Goal: Transaction & Acquisition: Purchase product/service

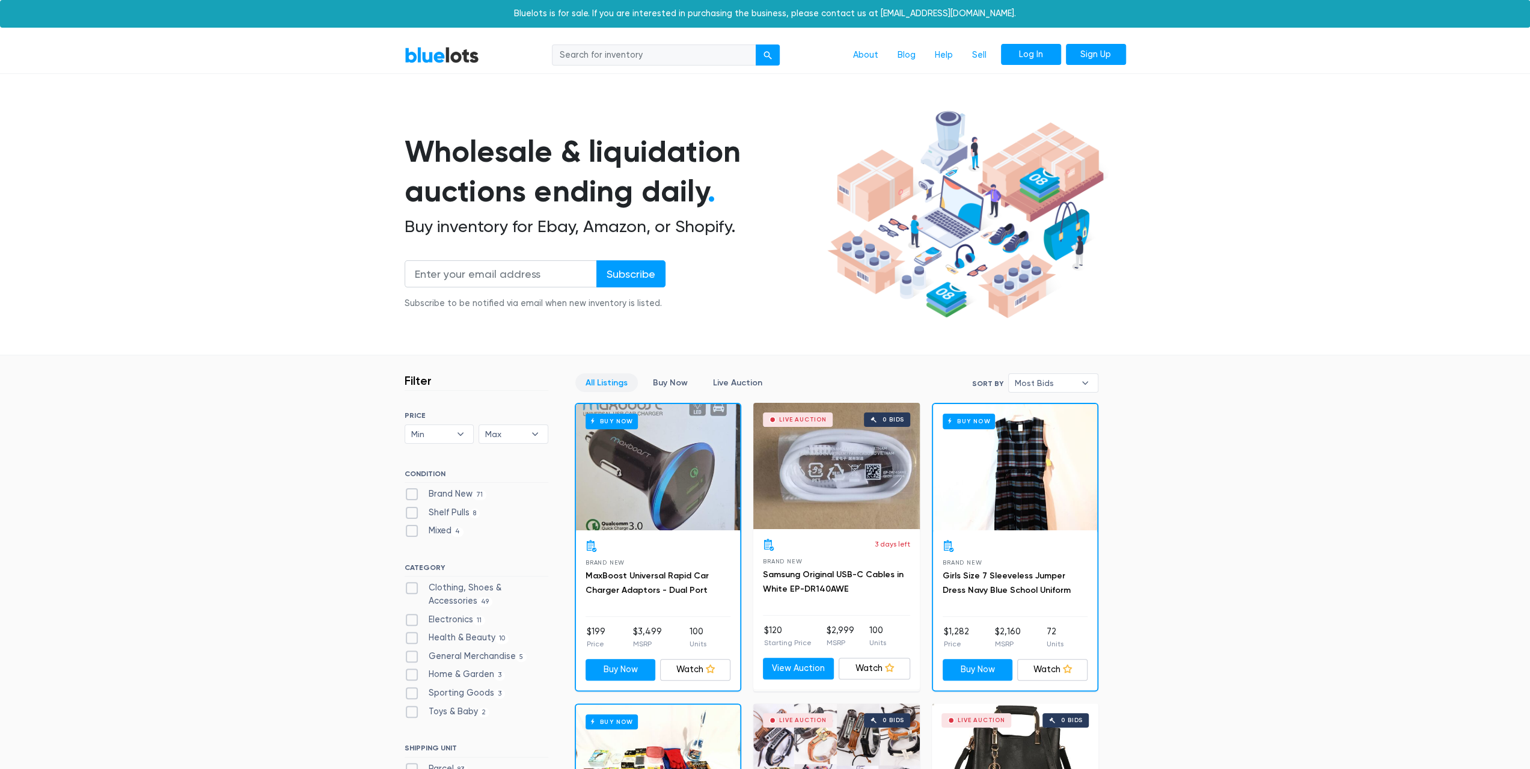
click at [1048, 57] on link "Log In" at bounding box center [1031, 55] width 60 height 22
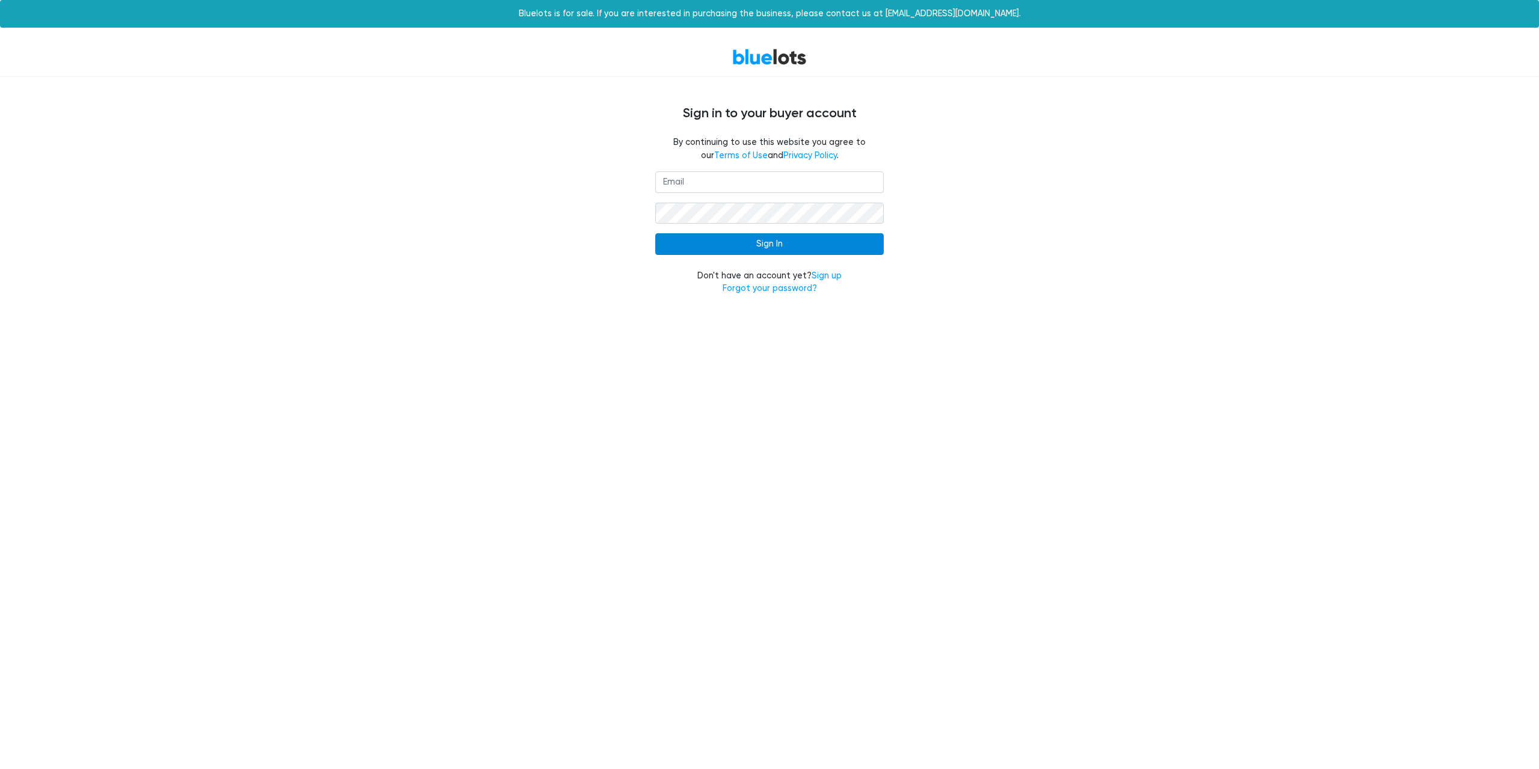
type input "Darnneareverything@gmail.com"
click at [772, 252] on input "Sign In" at bounding box center [769, 244] width 229 height 22
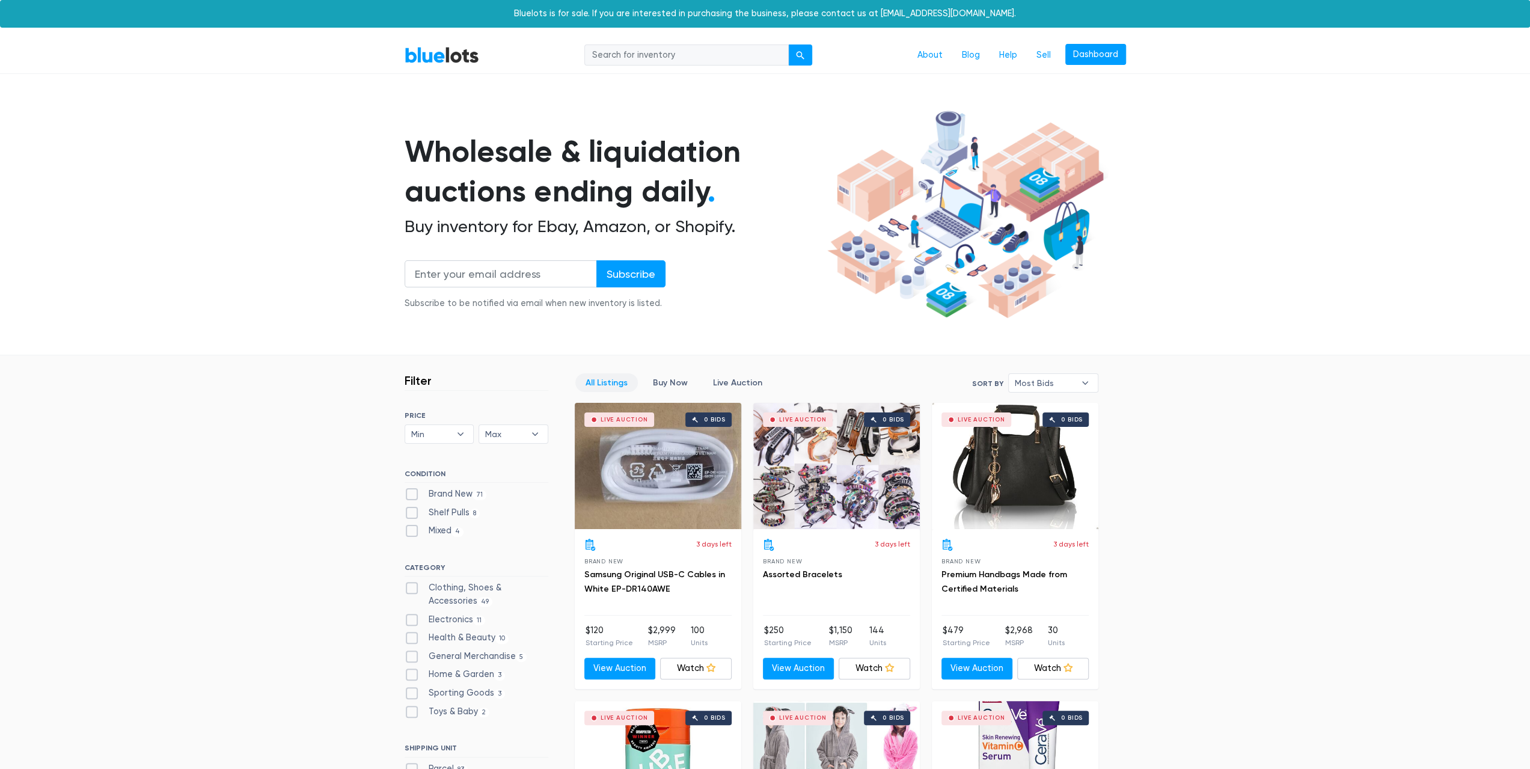
click at [729, 55] on input "search" at bounding box center [687, 56] width 204 height 22
type input "golf"
click at [805, 60] on button "submit" at bounding box center [800, 56] width 24 height 22
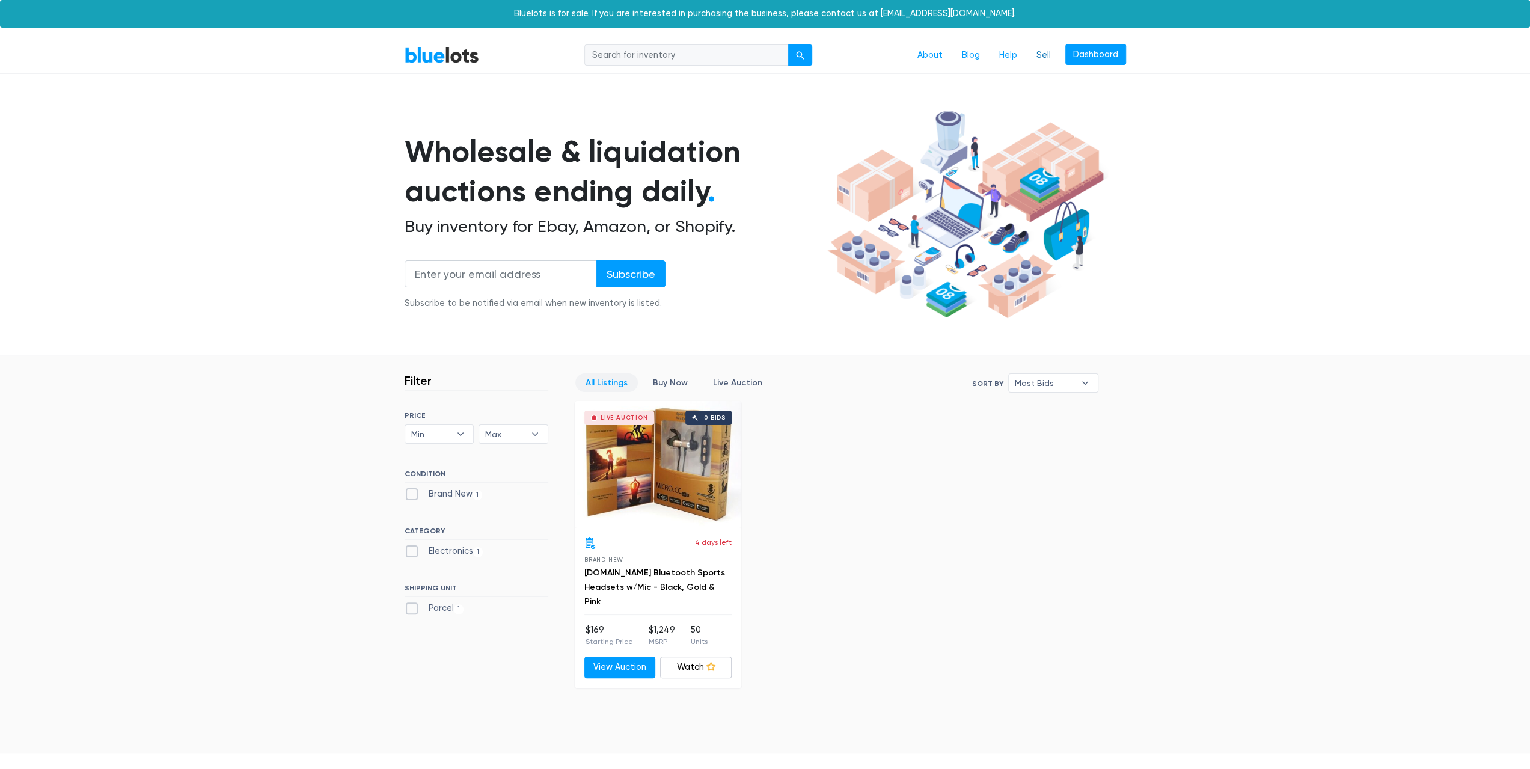
click at [1044, 61] on link "Sell" at bounding box center [1044, 55] width 34 height 23
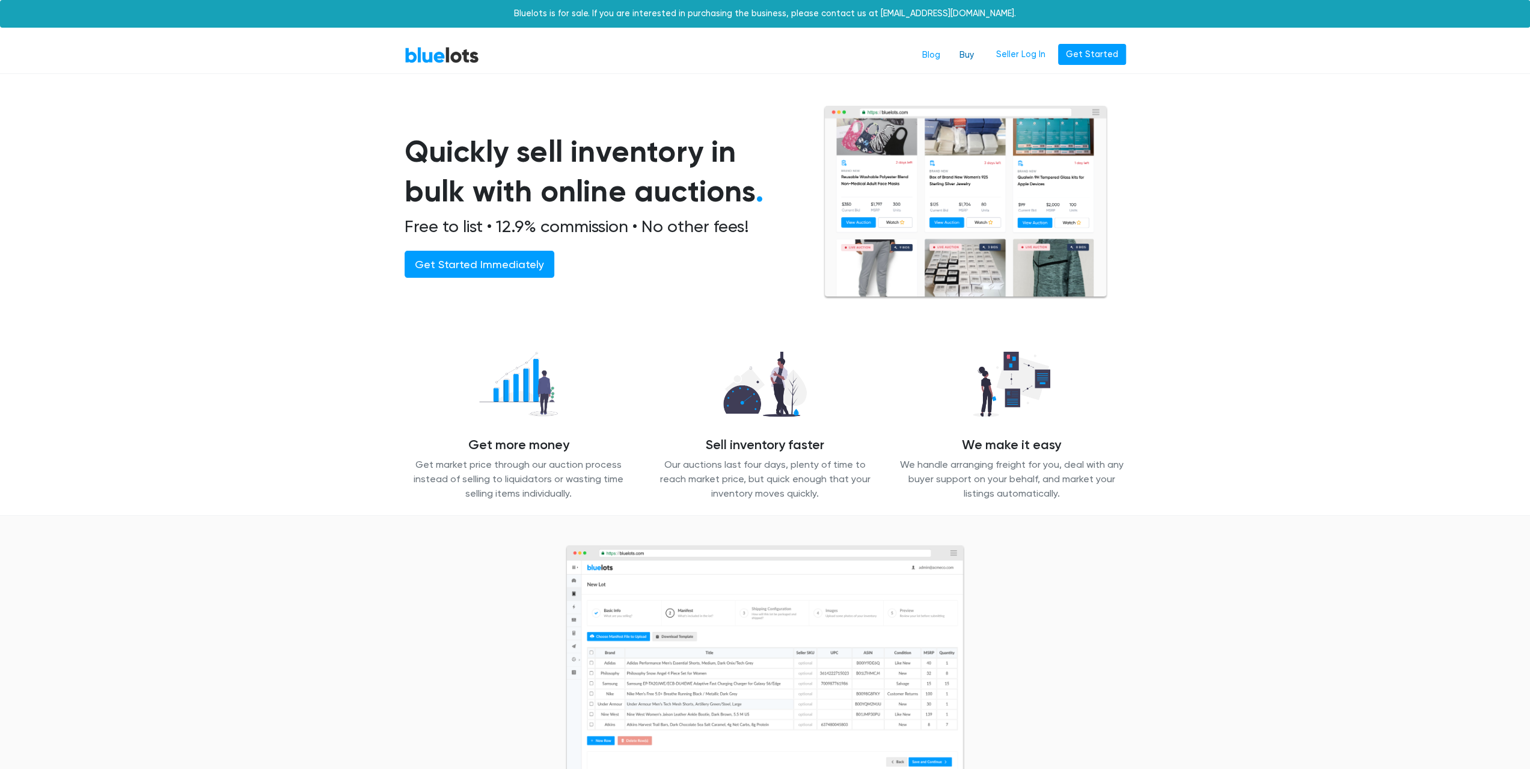
click at [972, 61] on link "Buy" at bounding box center [967, 55] width 34 height 23
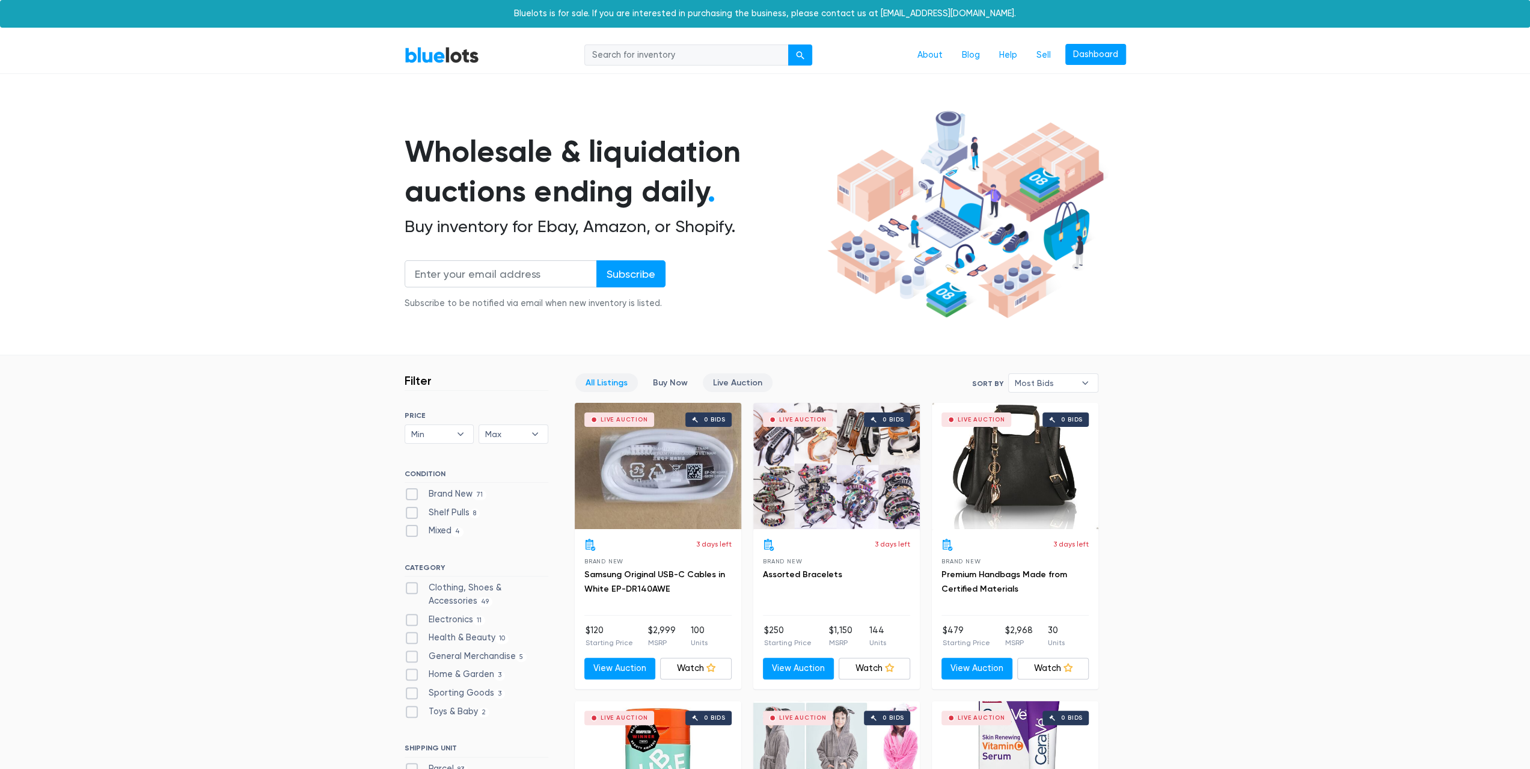
click at [757, 382] on link "Live Auction" at bounding box center [738, 382] width 70 height 19
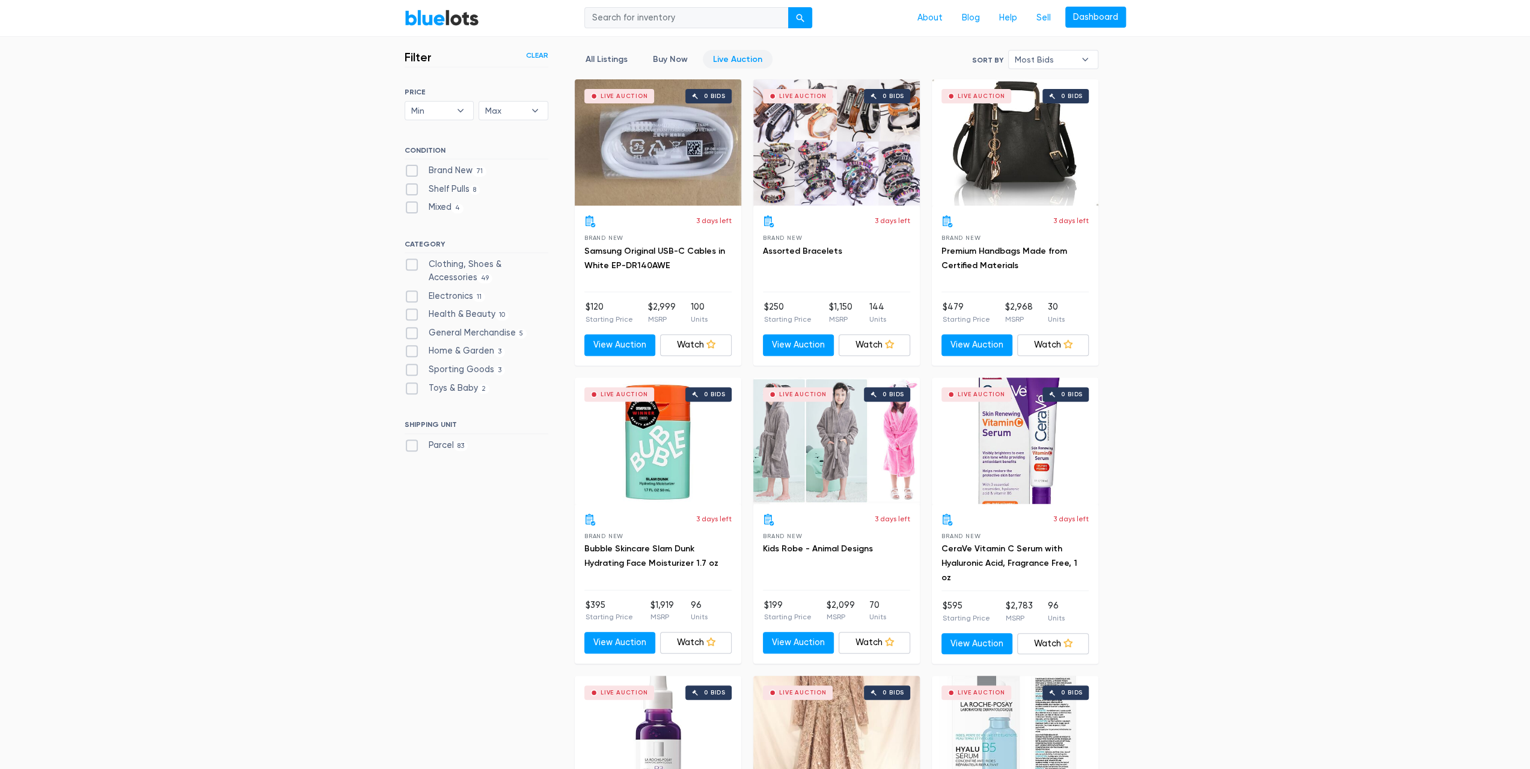
scroll to position [324, 0]
click at [414, 299] on label "Electronics 11" at bounding box center [445, 296] width 81 height 13
click at [413, 298] on input "Electronics 11" at bounding box center [409, 294] width 8 height 8
checkbox input "true"
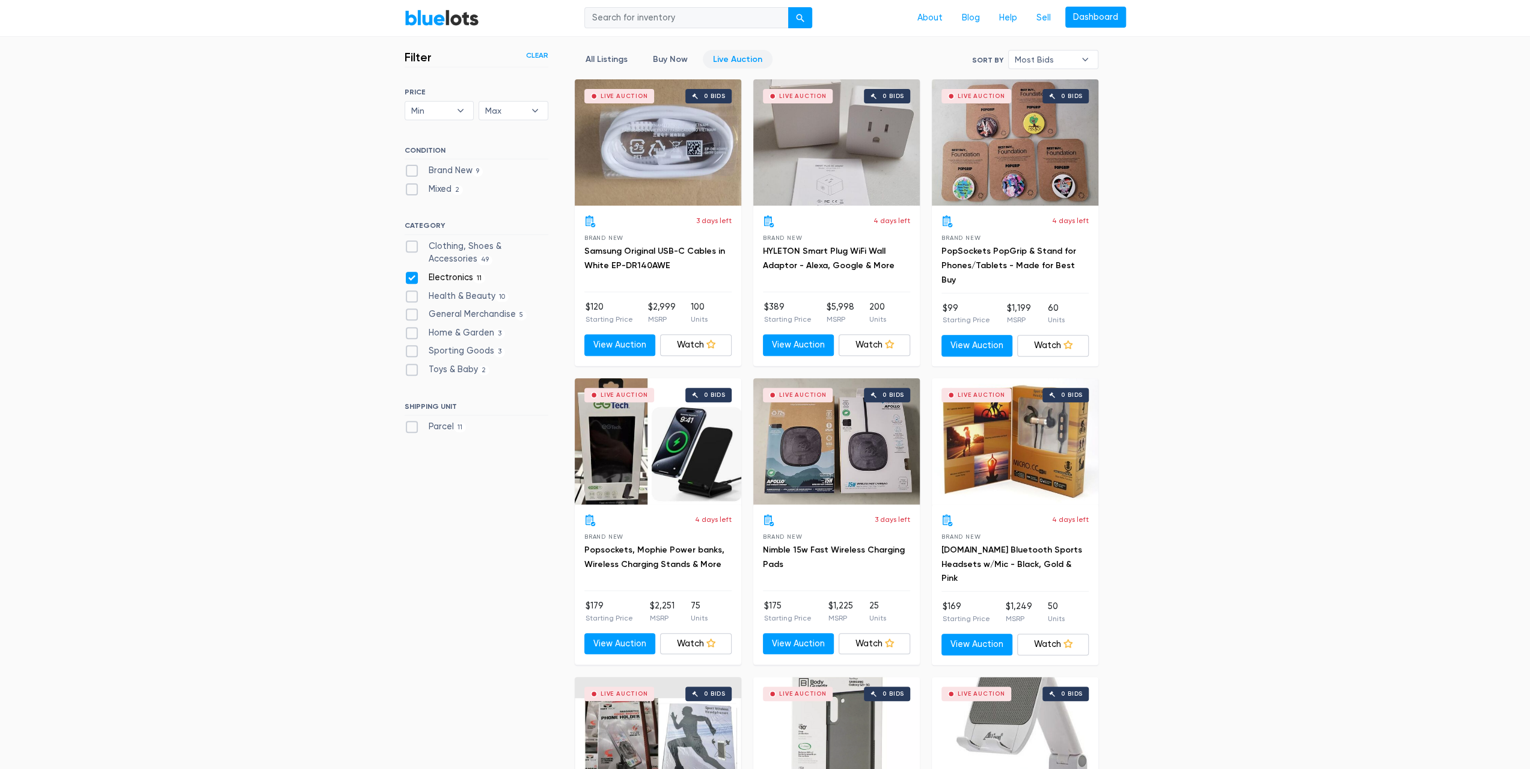
scroll to position [324, 0]
click at [411, 173] on label "Brand New 9" at bounding box center [444, 170] width 79 height 13
click at [411, 172] on New"] "Brand New 9" at bounding box center [409, 168] width 8 height 8
checkbox New"] "true"
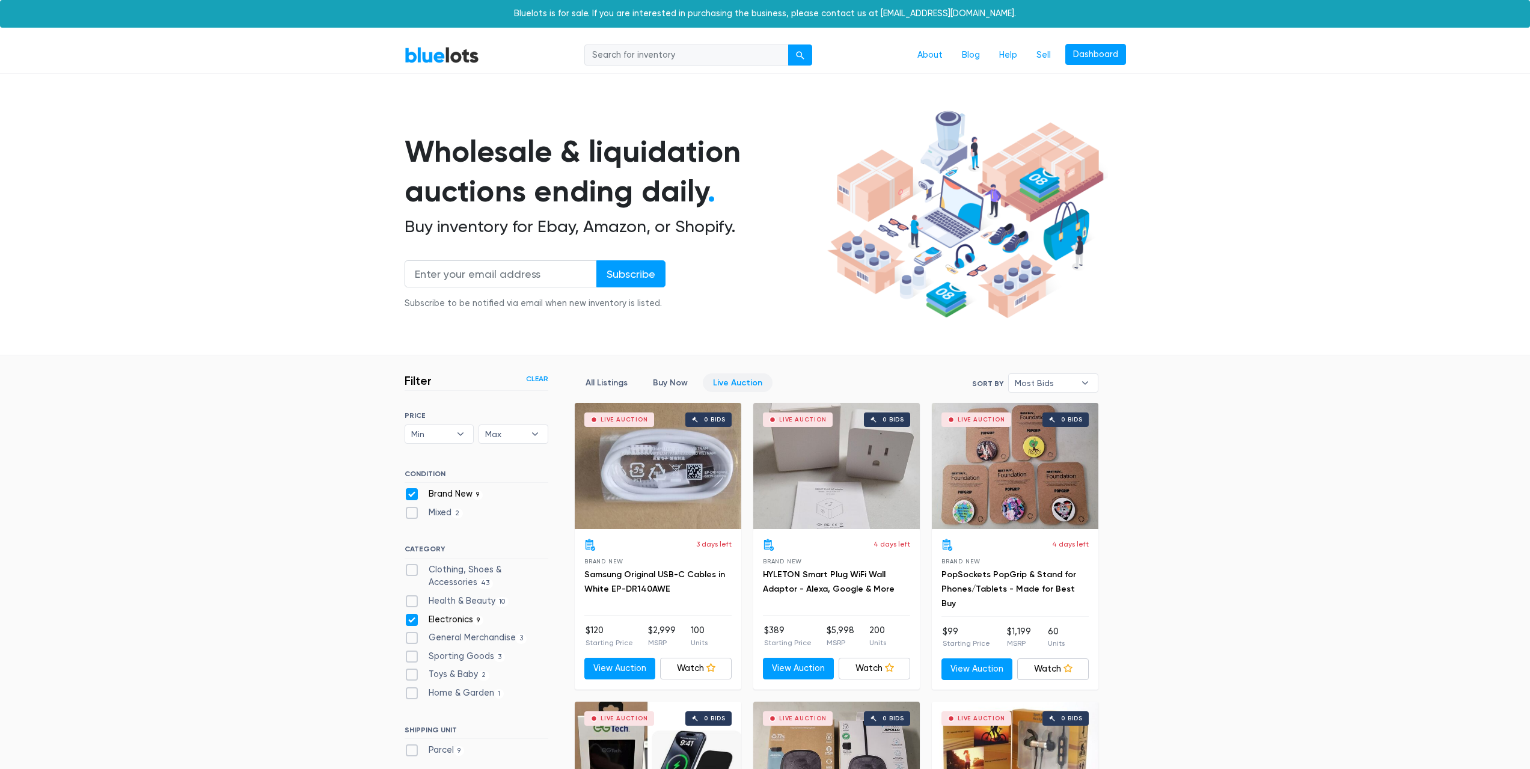
scroll to position [324, 0]
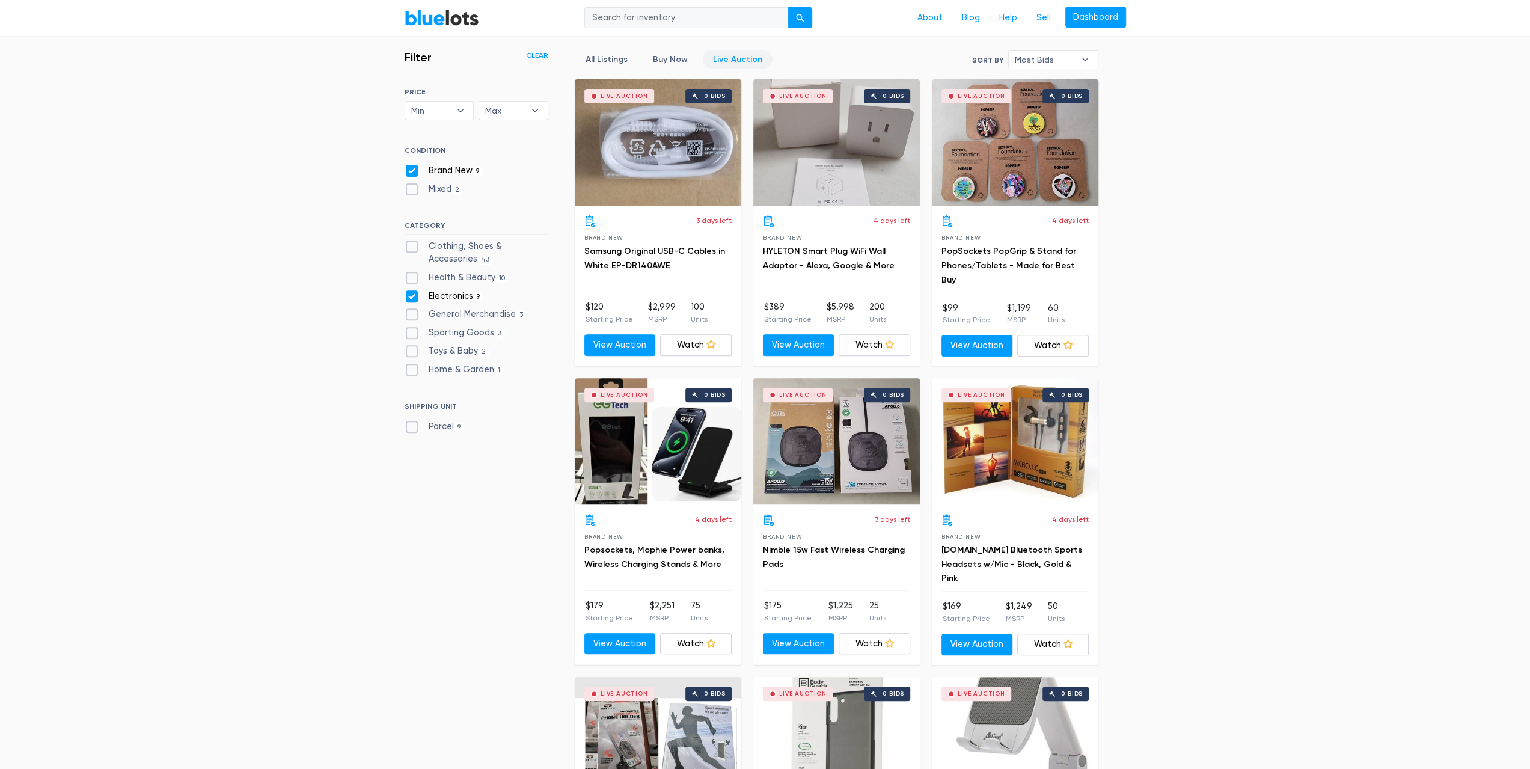
click at [415, 296] on label "Electronics 9" at bounding box center [444, 296] width 79 height 13
click at [413, 296] on input "Electronics 9" at bounding box center [409, 294] width 8 height 8
checkbox input "false"
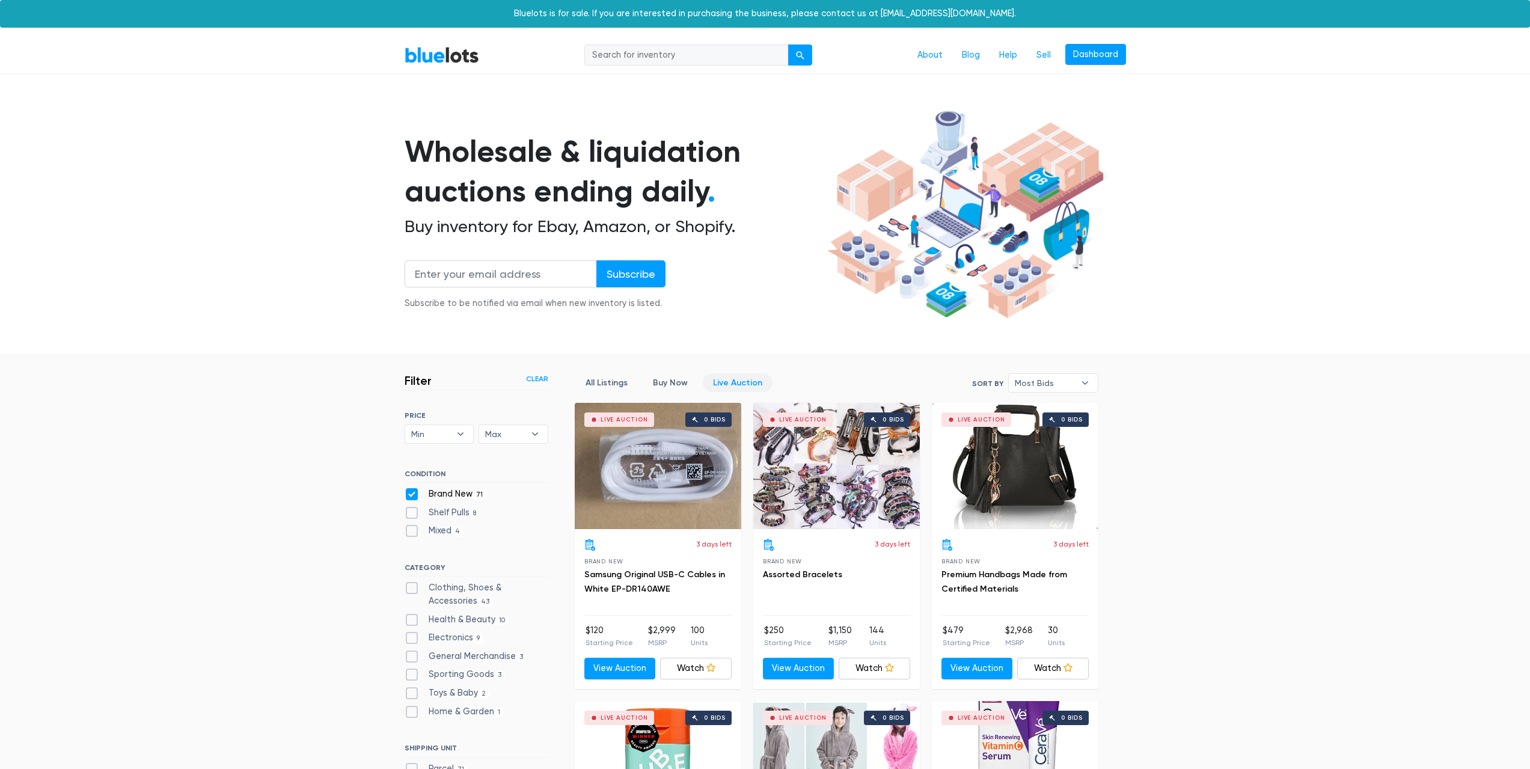
scroll to position [324, 0]
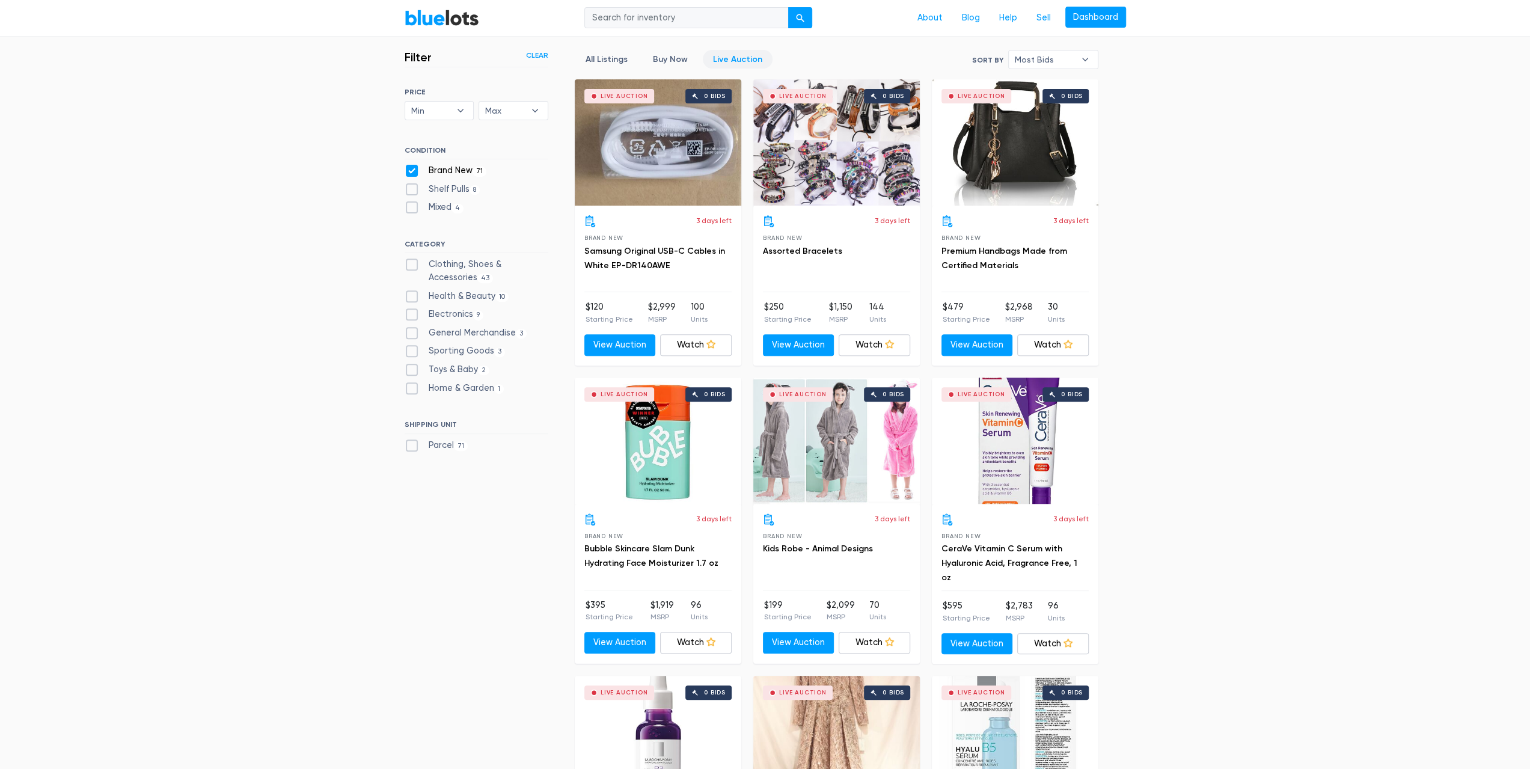
click at [415, 189] on label "Shelf Pulls 8" at bounding box center [443, 189] width 76 height 13
click at [413, 189] on Pulls"] "Shelf Pulls 8" at bounding box center [409, 187] width 8 height 8
checkbox Pulls"] "true"
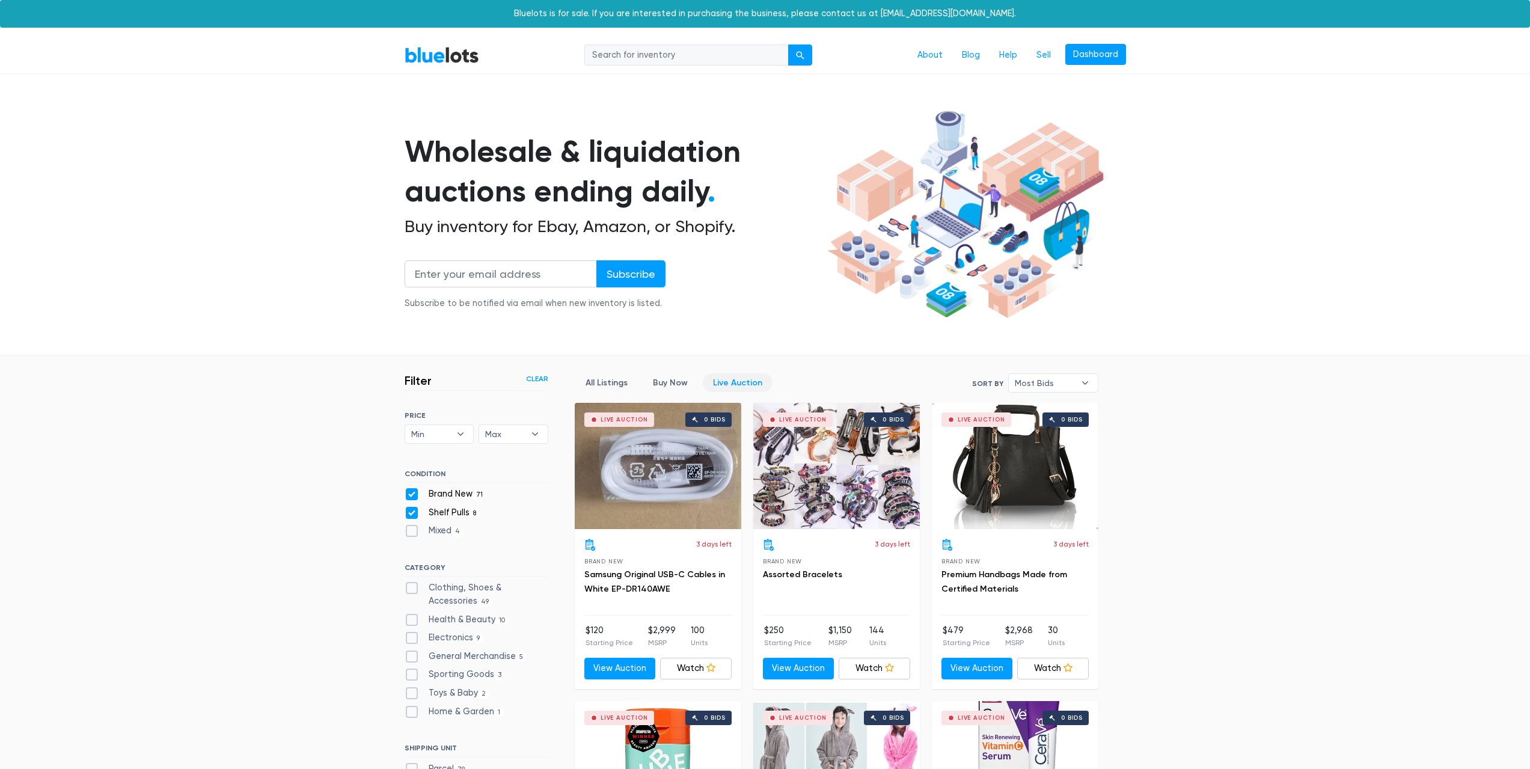
scroll to position [324, 0]
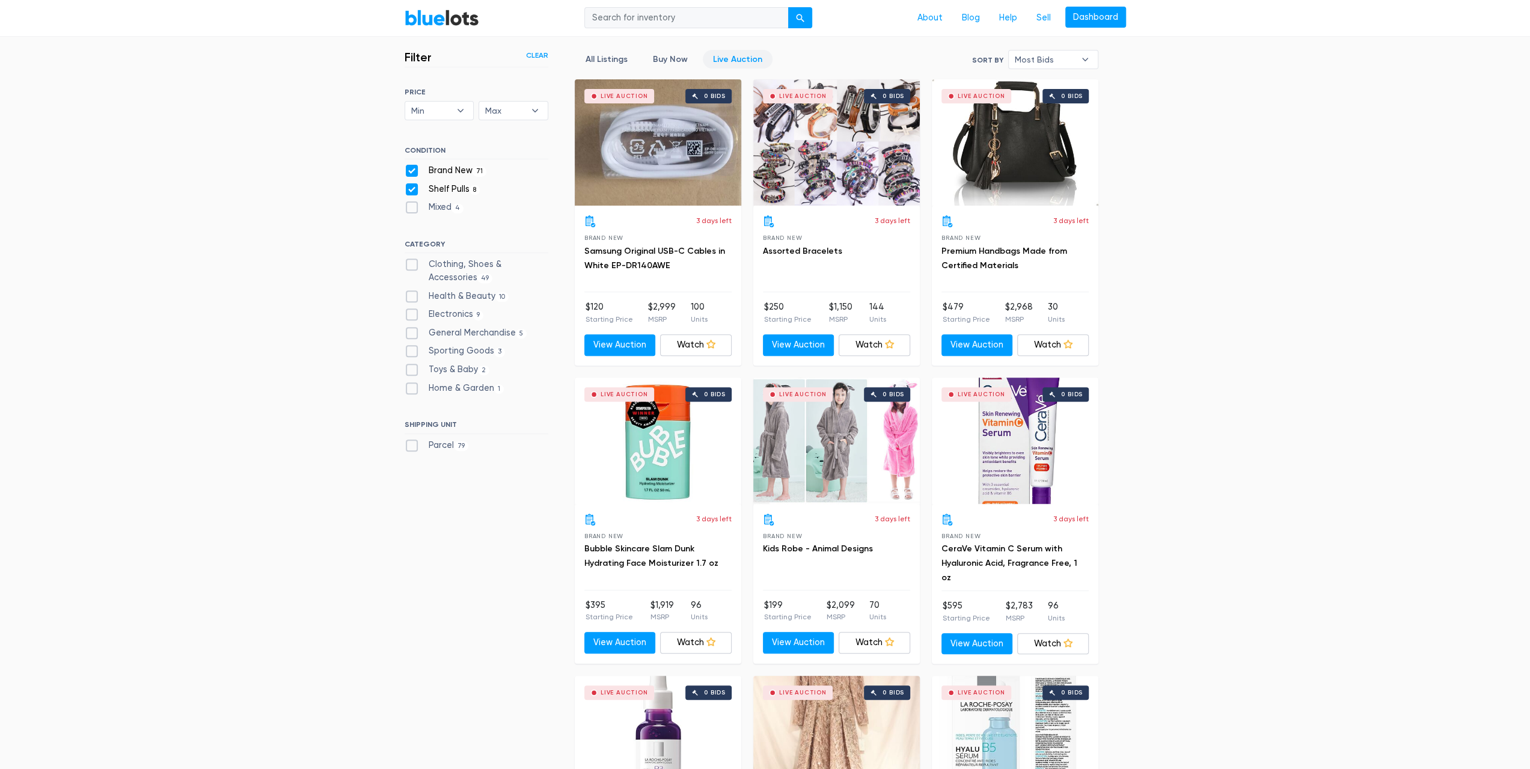
click at [419, 215] on div "Mixed 4" at bounding box center [477, 210] width 144 height 18
click at [413, 207] on label "Mixed 4" at bounding box center [435, 207] width 60 height 13
click at [413, 207] on input "Mixed 4" at bounding box center [409, 205] width 8 height 8
checkbox input "true"
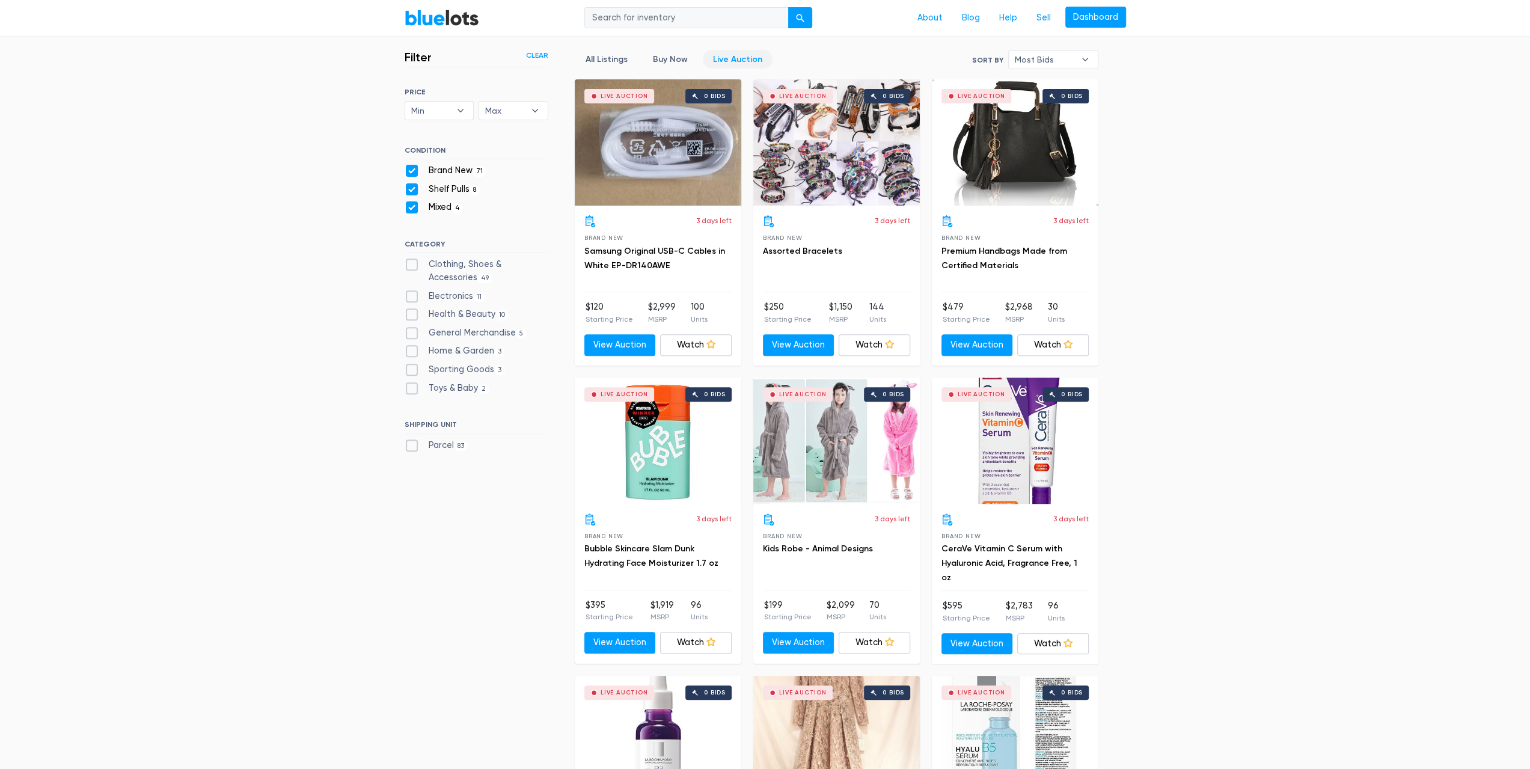
click at [411, 268] on label "Clothing, Shoes & Accessories 49" at bounding box center [477, 271] width 144 height 26
click at [411, 266] on Accessories"] "Clothing, Shoes & Accessories 49" at bounding box center [409, 262] width 8 height 8
click at [411, 268] on label "Clothing, Shoes & Accessories 49" at bounding box center [477, 271] width 144 height 26
click at [411, 266] on Accessories"] "Clothing, Shoes & Accessories 49" at bounding box center [409, 262] width 8 height 8
checkbox Accessories"] "false"
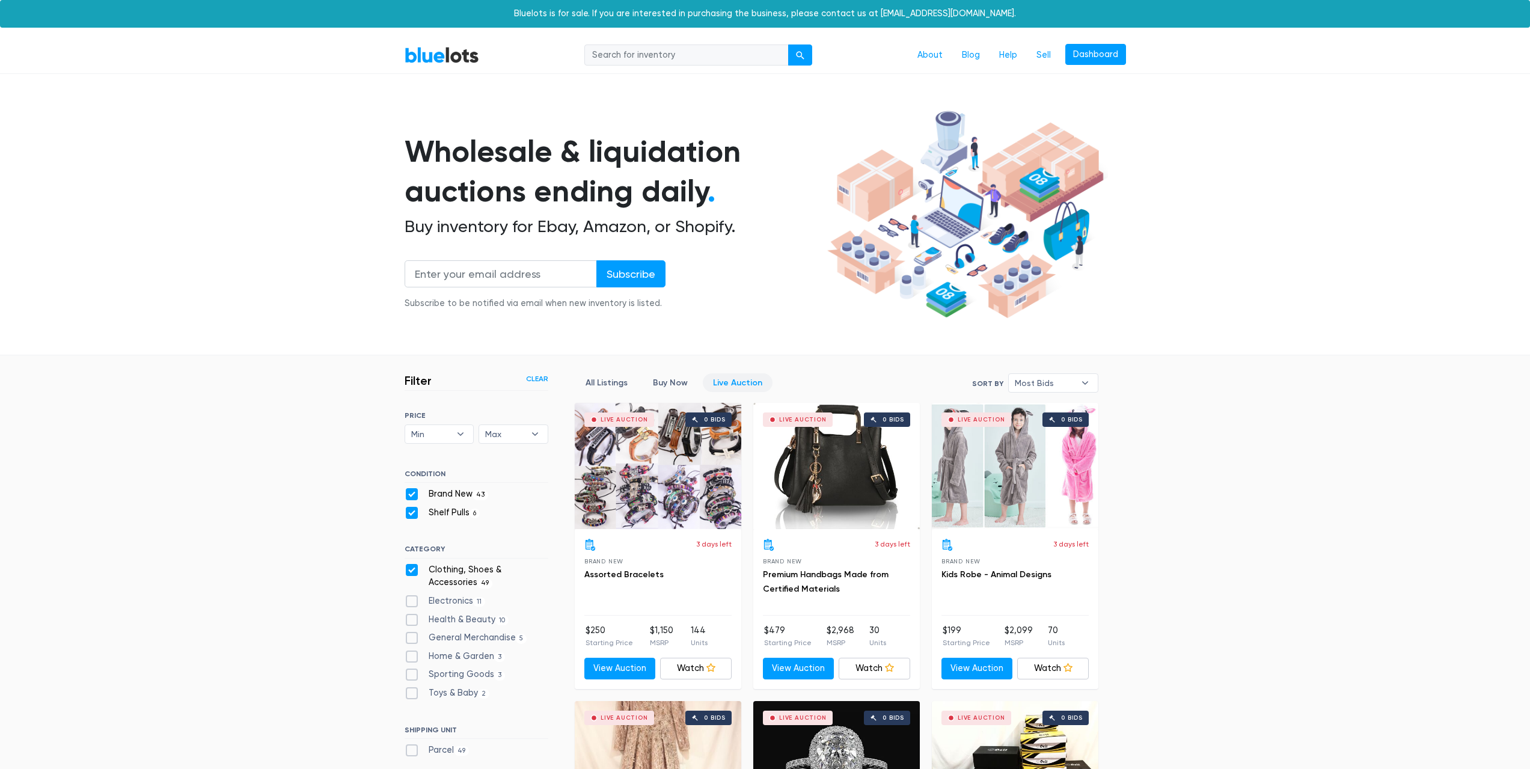
scroll to position [324, 0]
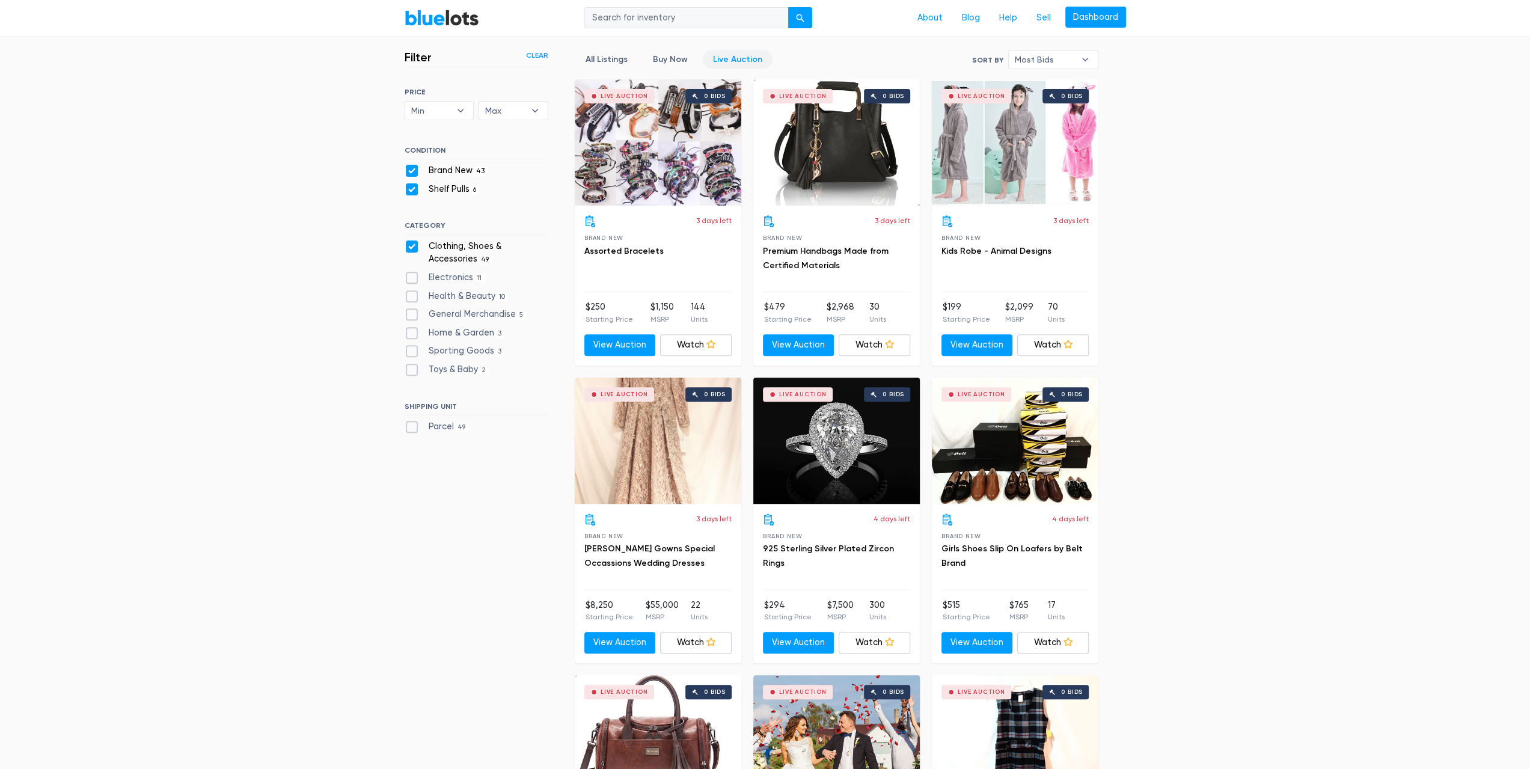
click at [818, 485] on div "Live Auction 0 bids" at bounding box center [837, 441] width 167 height 126
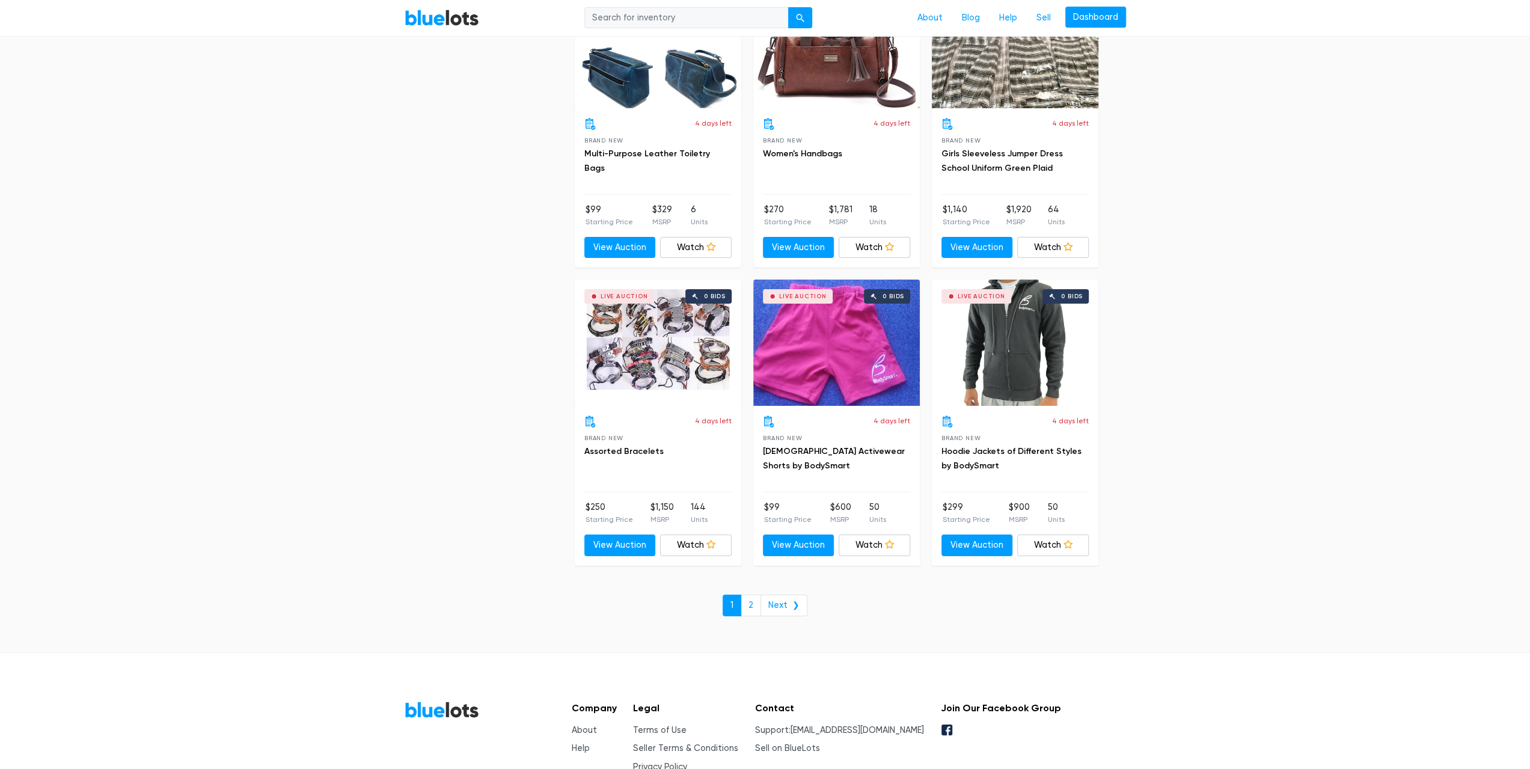
scroll to position [4365, 0]
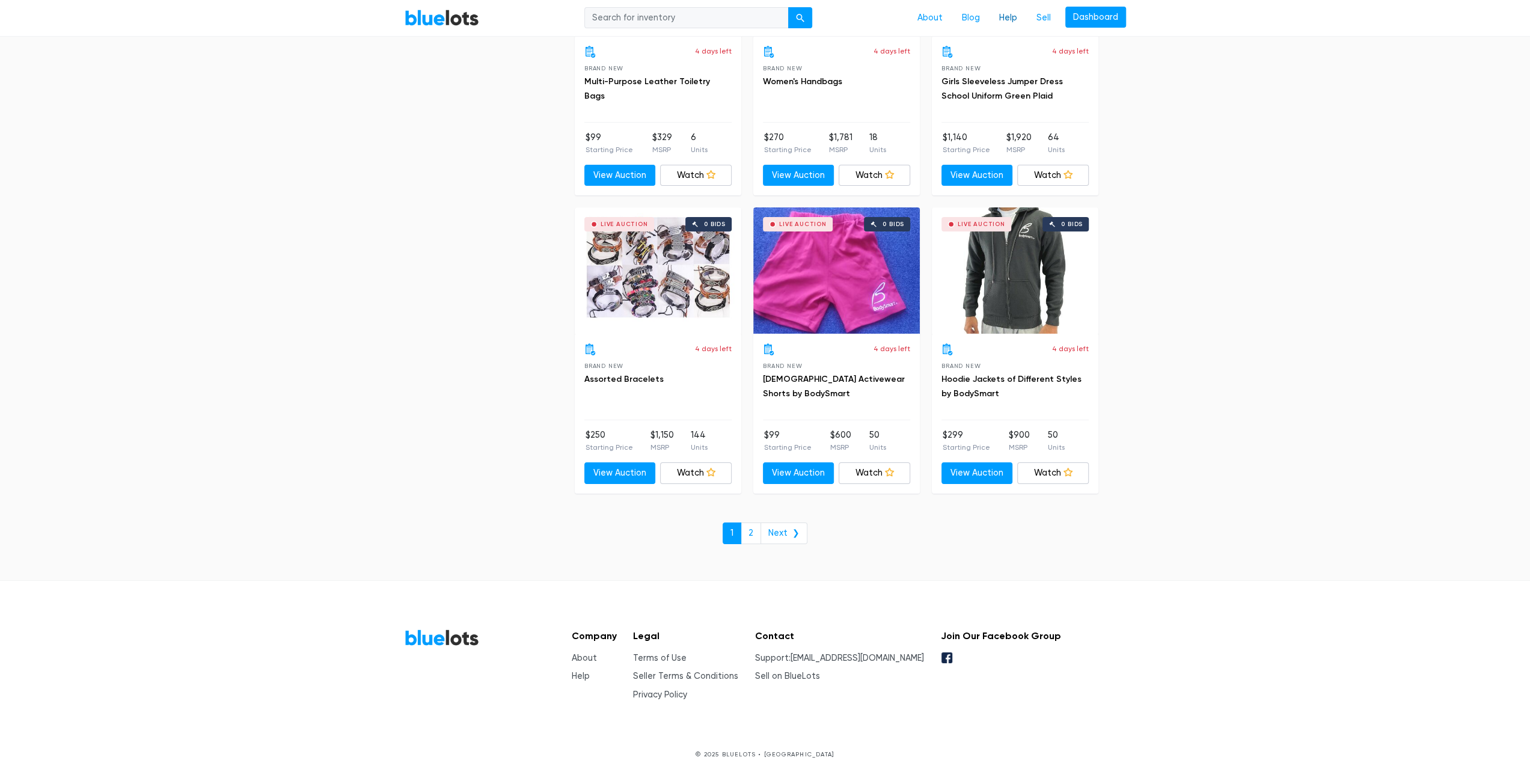
click at [1013, 21] on link "Help" at bounding box center [1008, 18] width 37 height 23
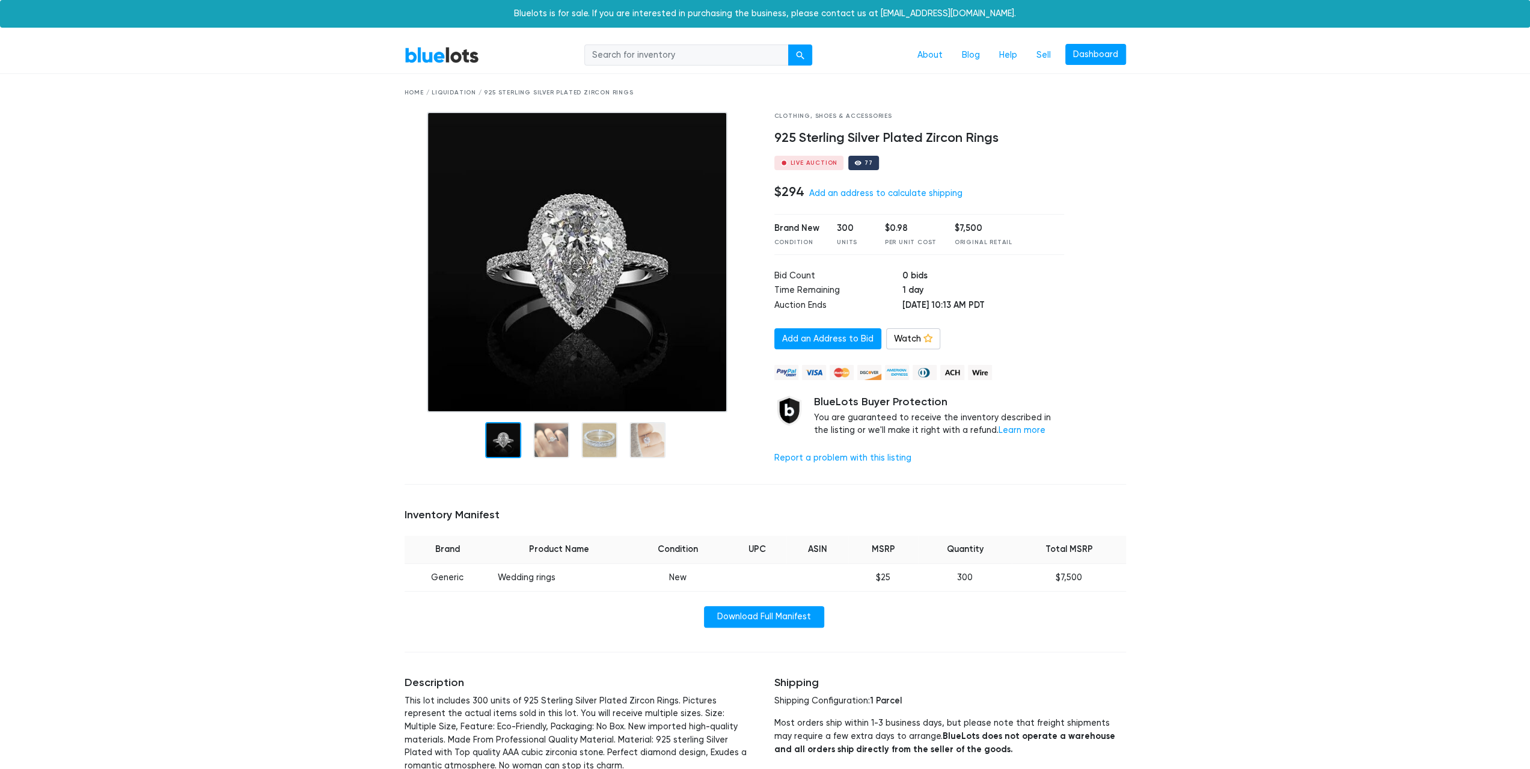
click at [616, 258] on img at bounding box center [577, 262] width 301 height 301
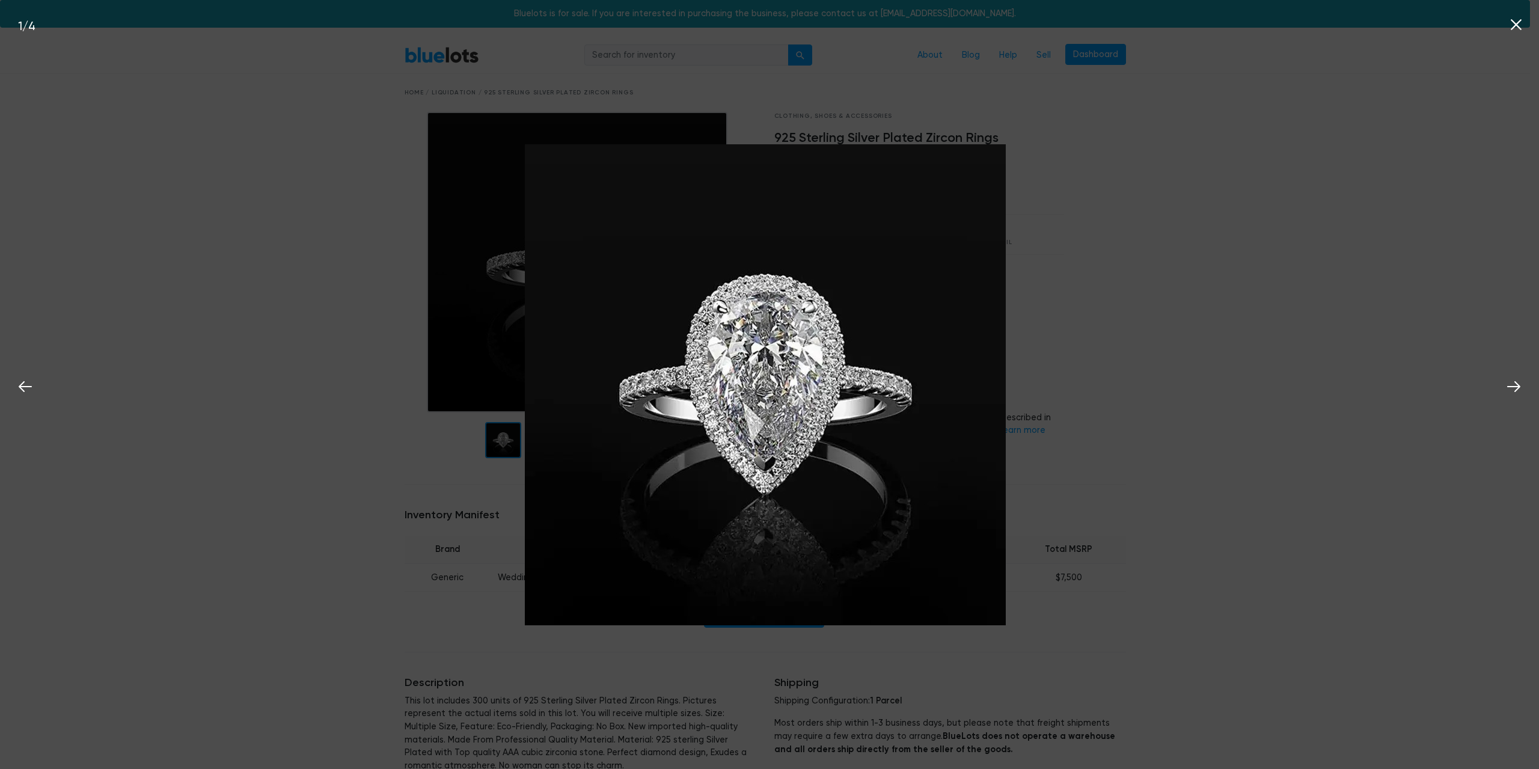
click at [509, 444] on div "1 / 4" at bounding box center [769, 384] width 1539 height 769
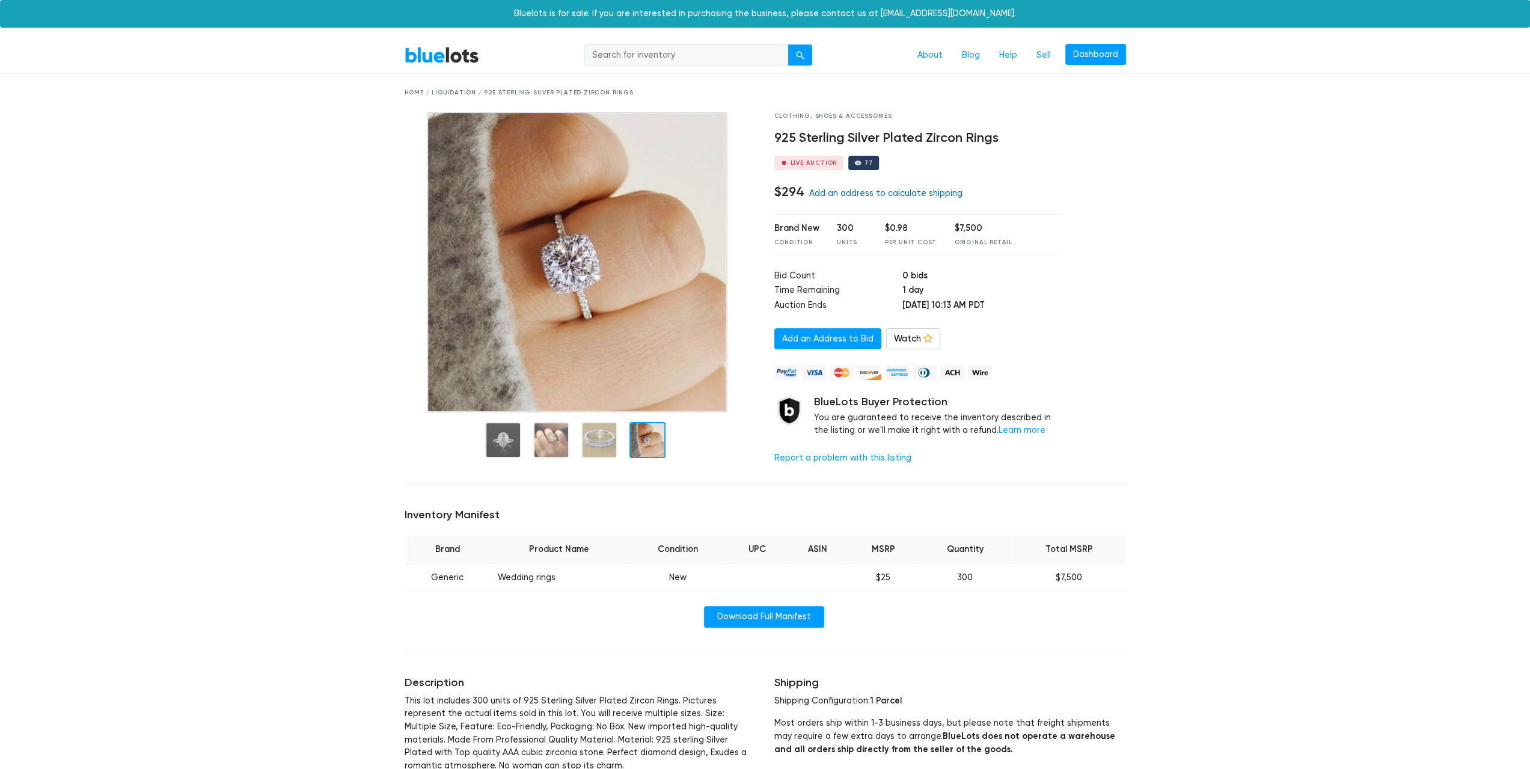
click at [902, 195] on link "Add an address to calculate shipping" at bounding box center [885, 193] width 153 height 10
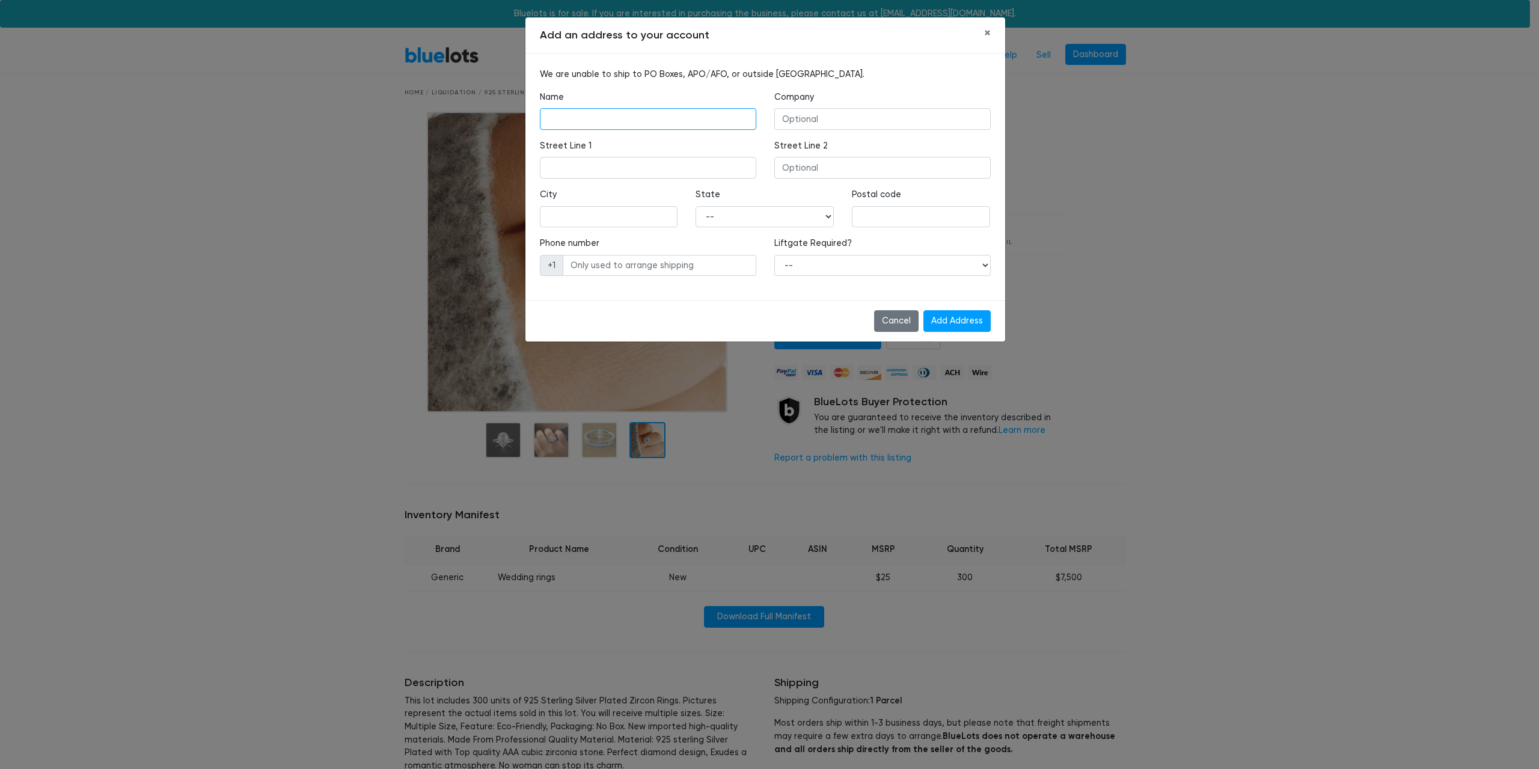
click at [669, 127] on input "text" at bounding box center [648, 119] width 216 height 22
type input "[PERSON_NAME]"
type input "Darn Near Everything"
type input "3800 W. Lamberth Rd. #5202"
type input "Sherman"
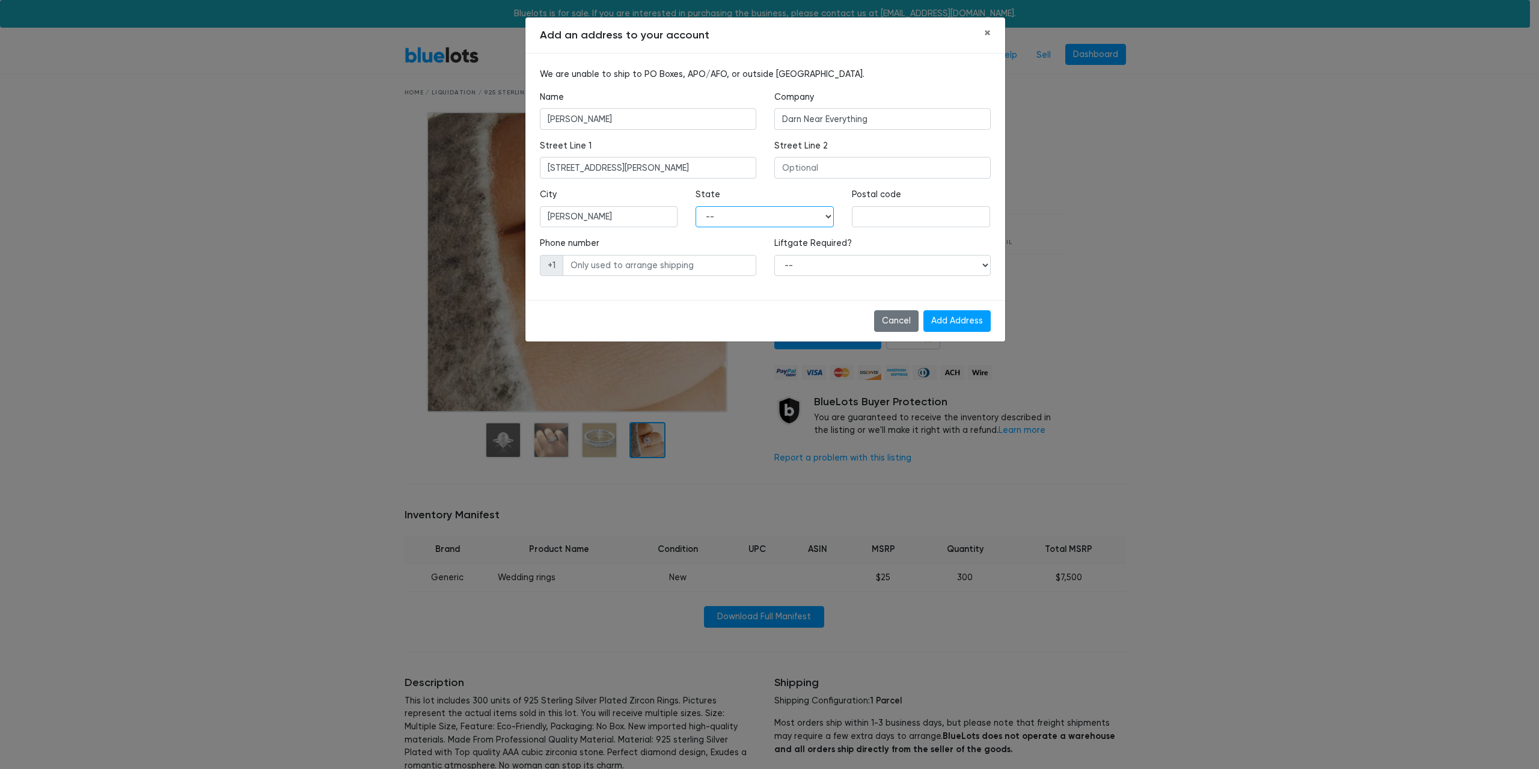
select select "TX"
type input "75092"
type input "9728988911"
click at [945, 321] on input "Add Address" at bounding box center [957, 321] width 67 height 22
click at [926, 265] on select "-- Yes No" at bounding box center [883, 266] width 216 height 22
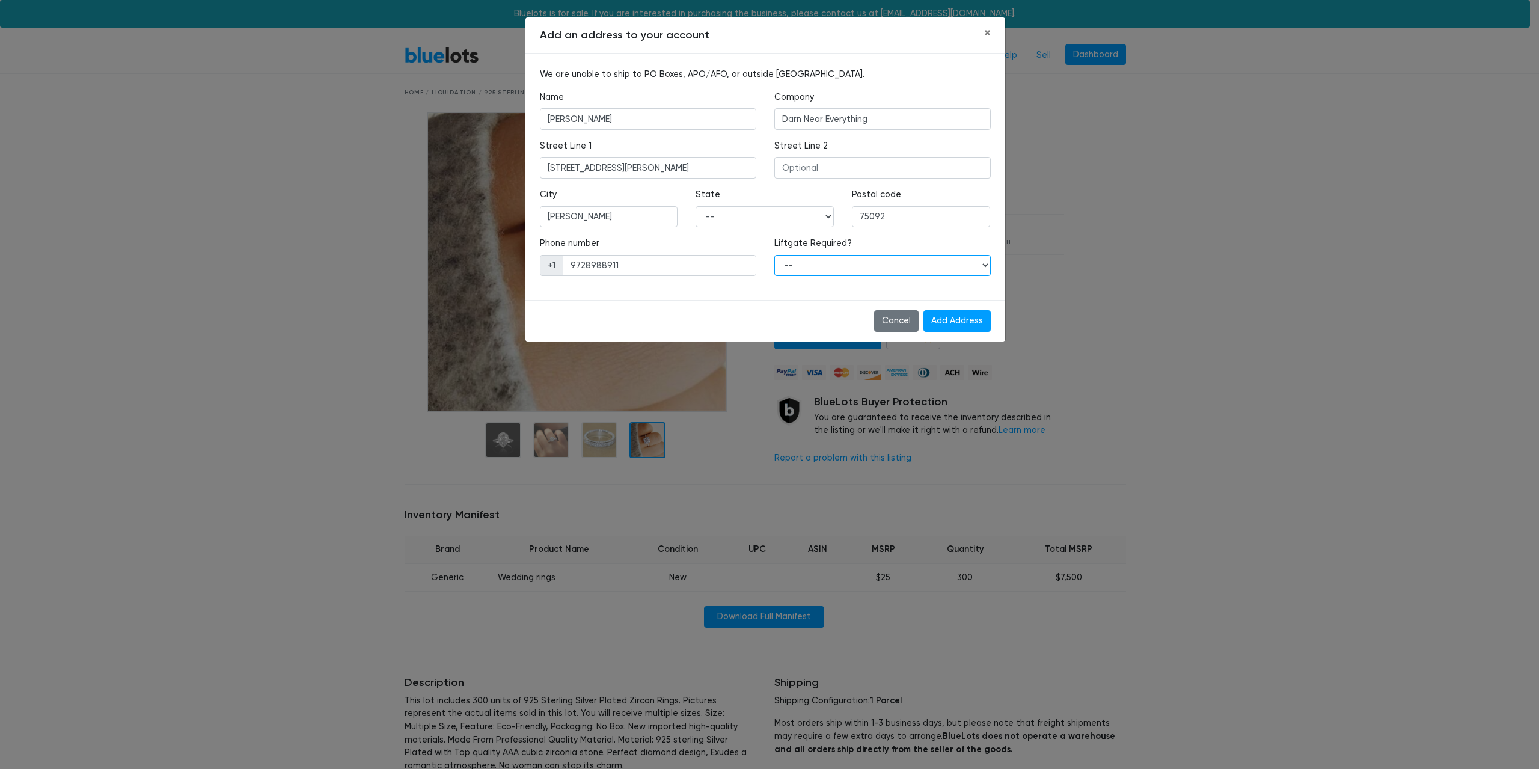
select select "1"
click at [775, 255] on select "-- Yes No" at bounding box center [883, 266] width 216 height 22
click at [968, 318] on input "Add Address" at bounding box center [957, 321] width 67 height 22
